Goal: Find specific page/section: Locate a particular part of the current website

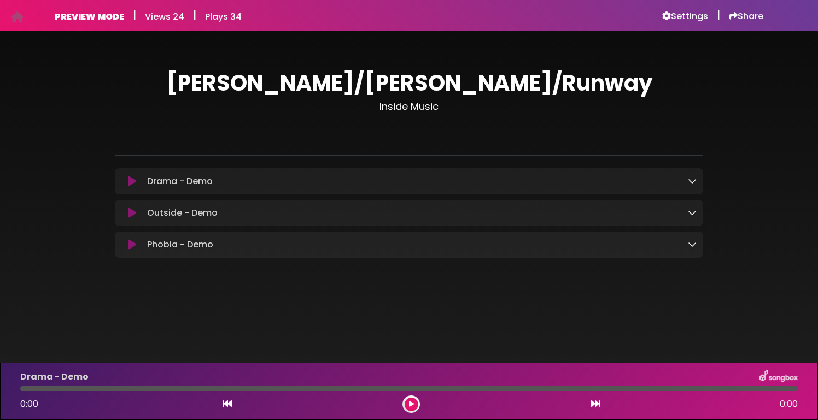
click at [692, 245] on icon at bounding box center [692, 244] width 9 height 9
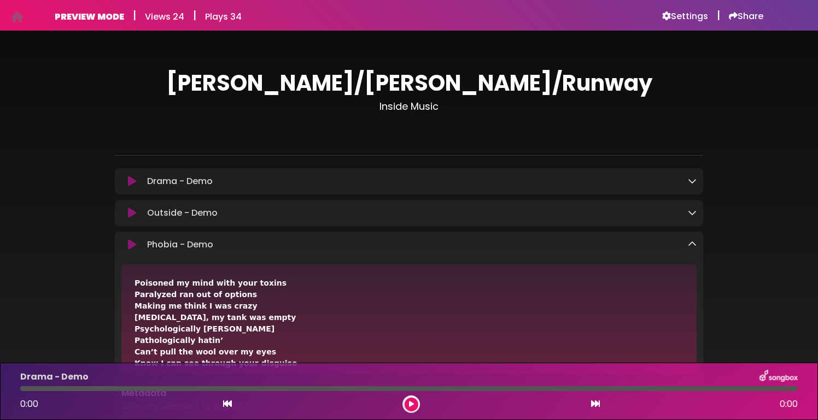
click at [692, 245] on icon at bounding box center [692, 244] width 9 height 9
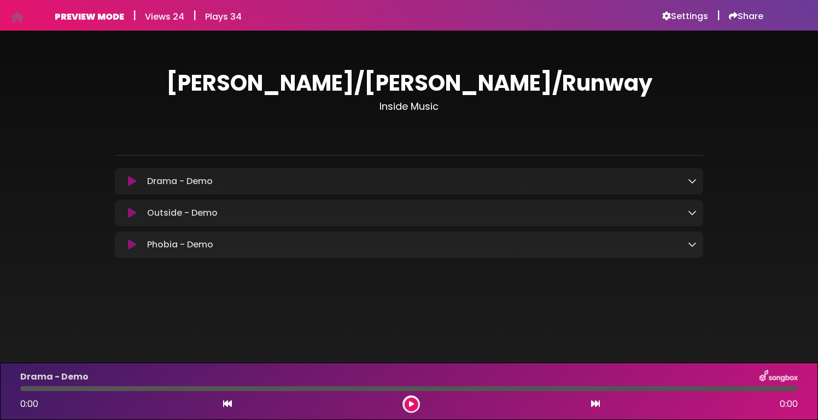
click at [690, 213] on icon at bounding box center [692, 212] width 9 height 9
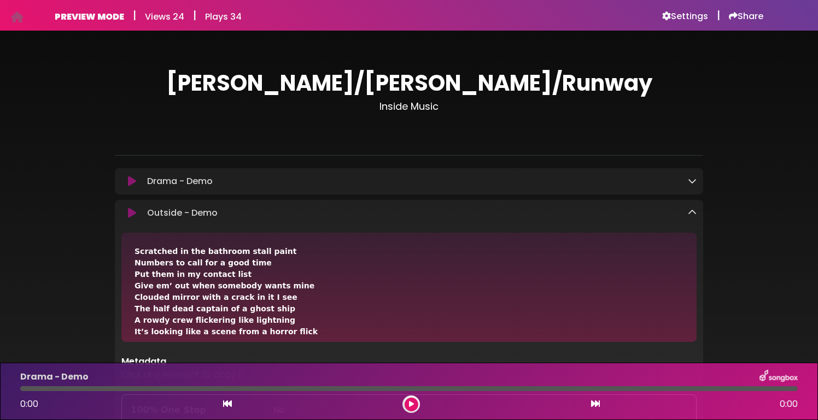
click at [690, 213] on icon at bounding box center [692, 212] width 9 height 9
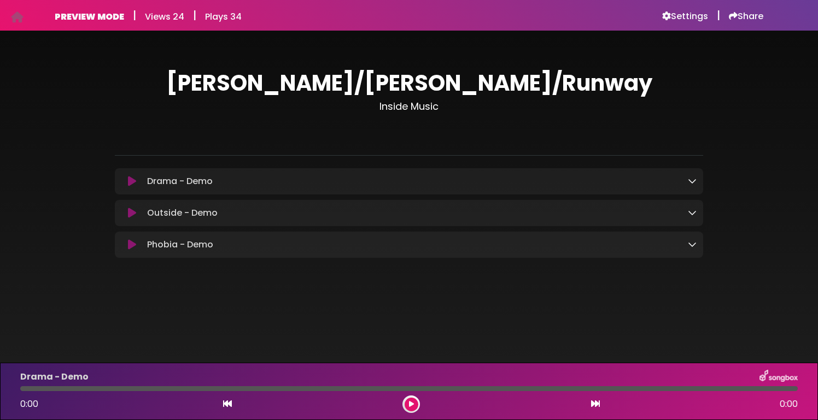
click at [693, 182] on icon at bounding box center [692, 181] width 9 height 9
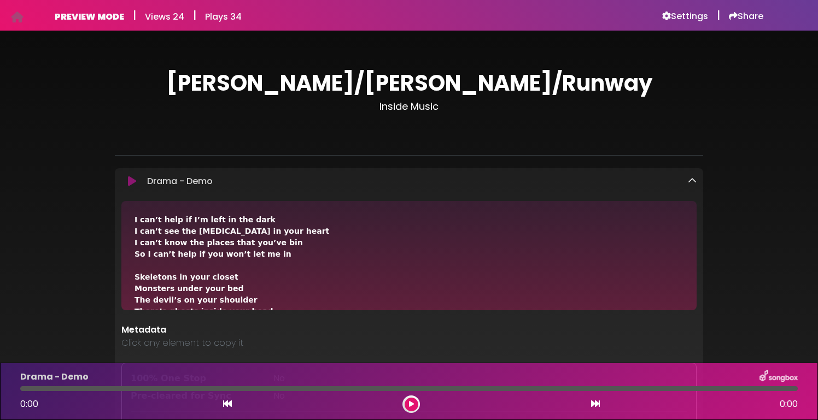
click at [693, 182] on icon at bounding box center [692, 181] width 9 height 9
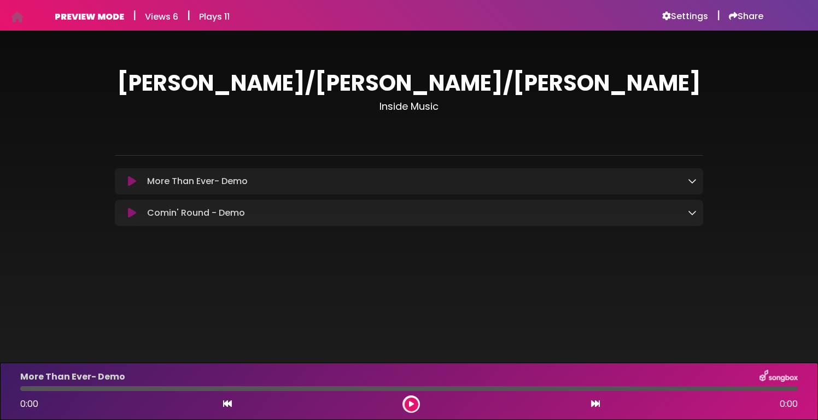
click at [692, 181] on icon at bounding box center [692, 181] width 9 height 9
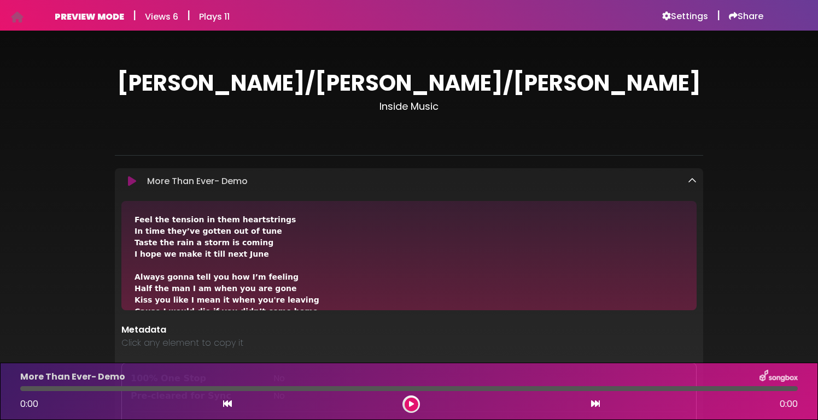
click at [689, 181] on icon at bounding box center [692, 181] width 9 height 9
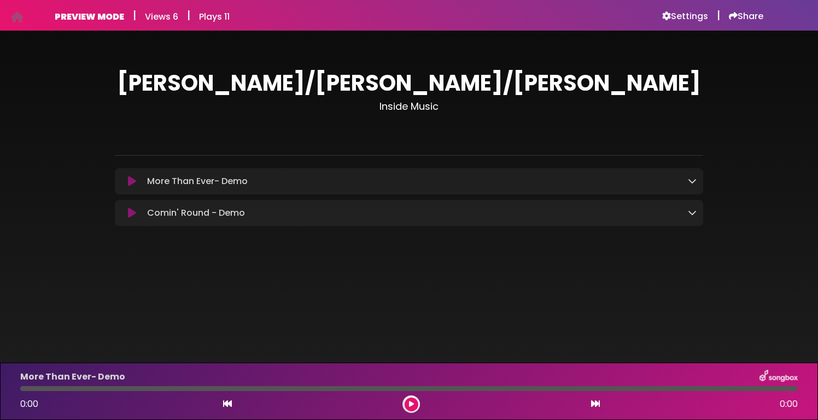
click at [690, 214] on icon at bounding box center [692, 212] width 9 height 9
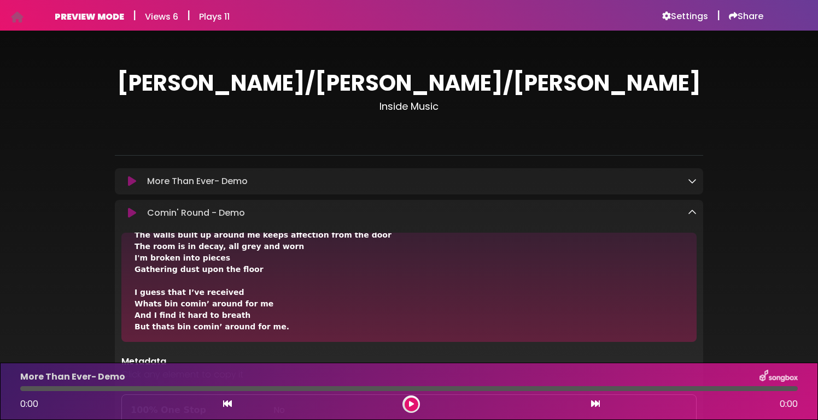
scroll to position [270, 0]
click at [217, 83] on h1 "[PERSON_NAME]/[PERSON_NAME]/[PERSON_NAME]" at bounding box center [409, 83] width 588 height 26
click at [690, 212] on icon at bounding box center [692, 212] width 9 height 9
